Goal: Task Accomplishment & Management: Manage account settings

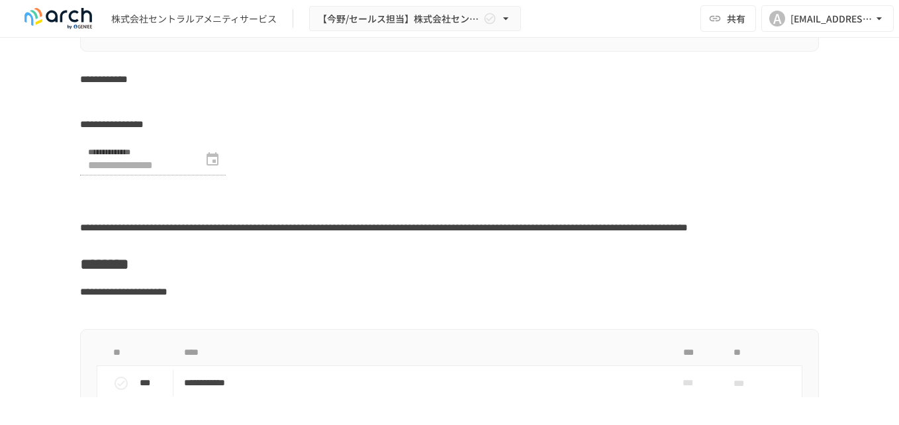
scroll to position [5650, 0]
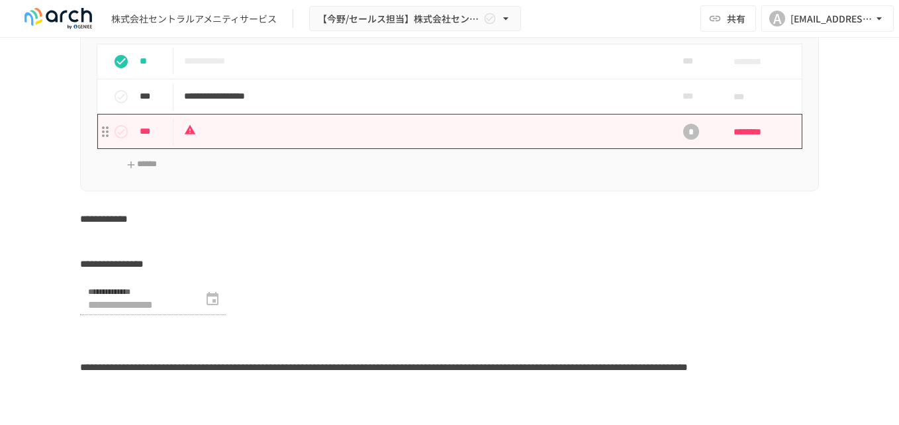
click at [506, 149] on td "task table" at bounding box center [421, 131] width 496 height 35
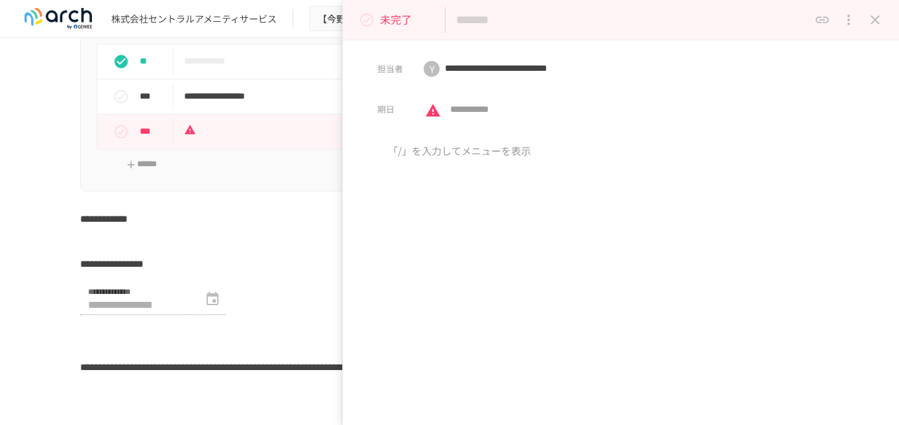
click at [873, 22] on icon "close drawer" at bounding box center [874, 19] width 9 height 9
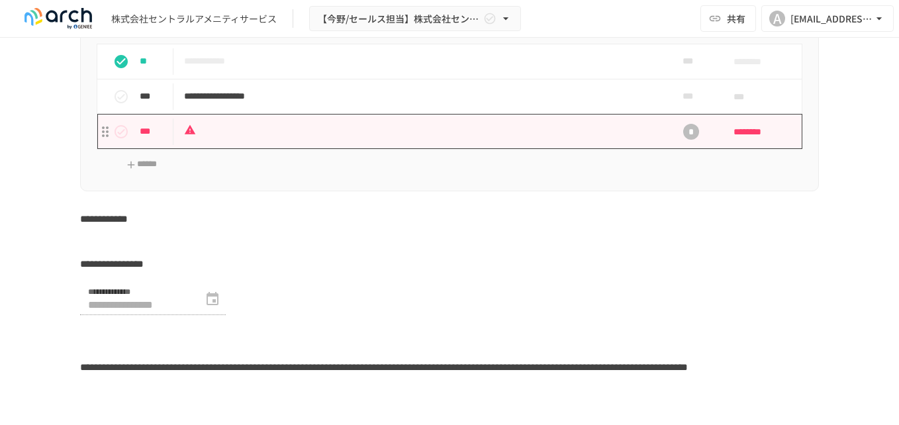
click at [258, 140] on p "task table" at bounding box center [421, 131] width 475 height 17
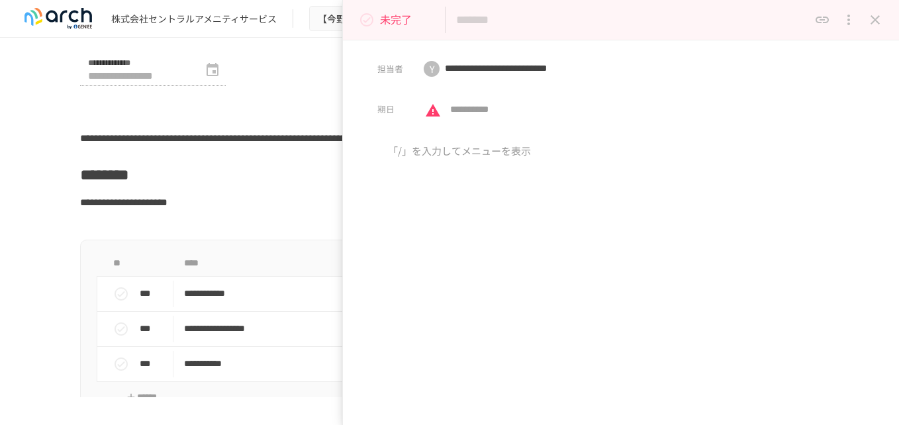
scroll to position [5761, 0]
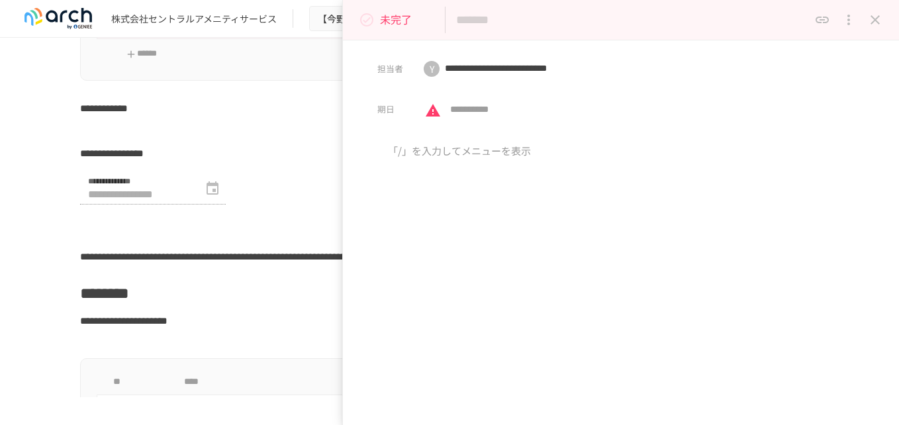
click at [7, 158] on div "**********" at bounding box center [449, 217] width 899 height 359
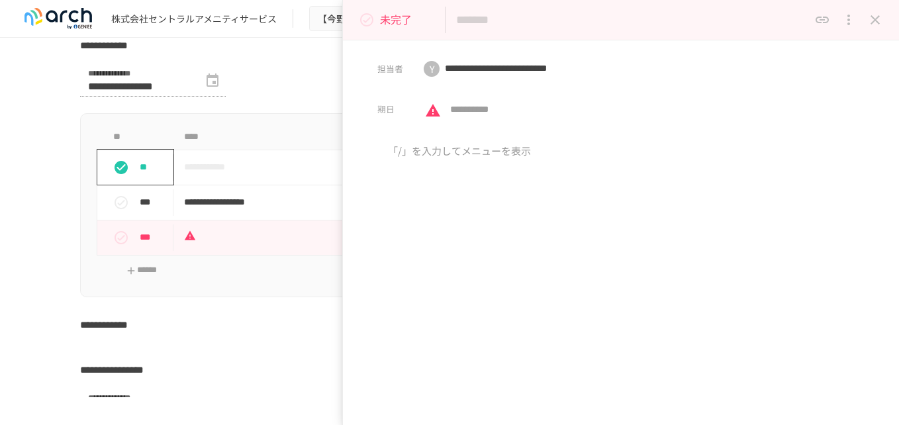
scroll to position [5540, 0]
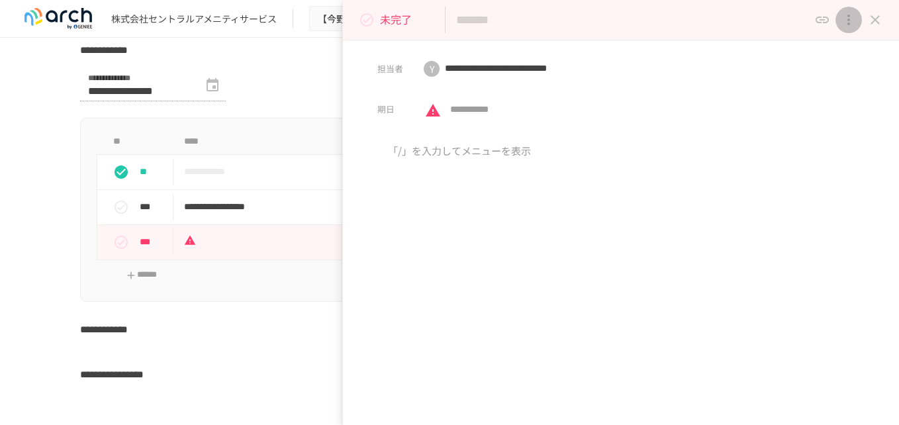
click at [848, 23] on icon "close drawer" at bounding box center [848, 20] width 3 height 11
click at [848, 50] on p "タスクを削除" at bounding box center [846, 50] width 64 height 17
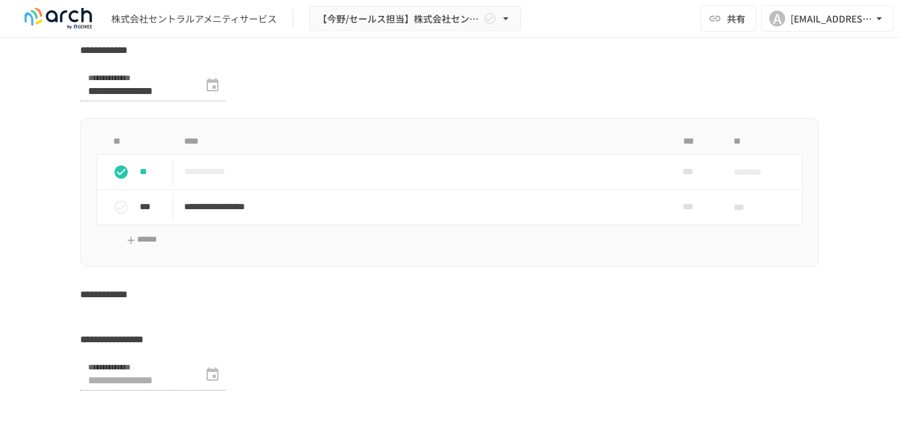
click at [35, 227] on div "**********" at bounding box center [449, 217] width 899 height 359
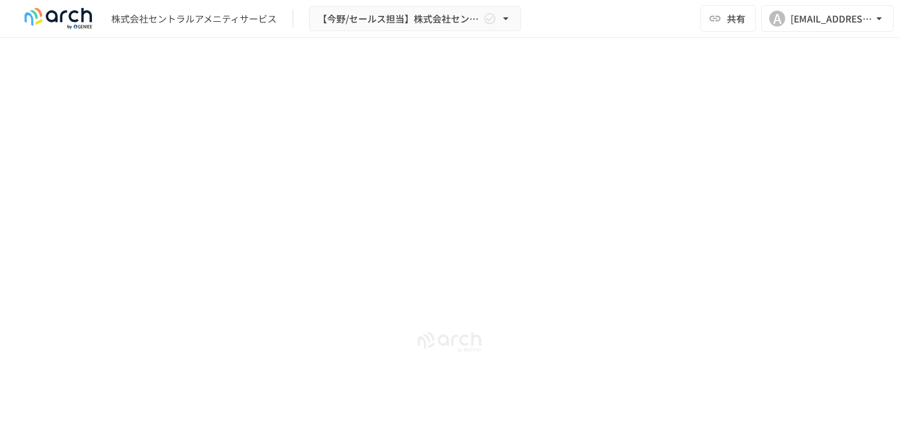
scroll to position [6702, 0]
